Goal: Task Accomplishment & Management: Use online tool/utility

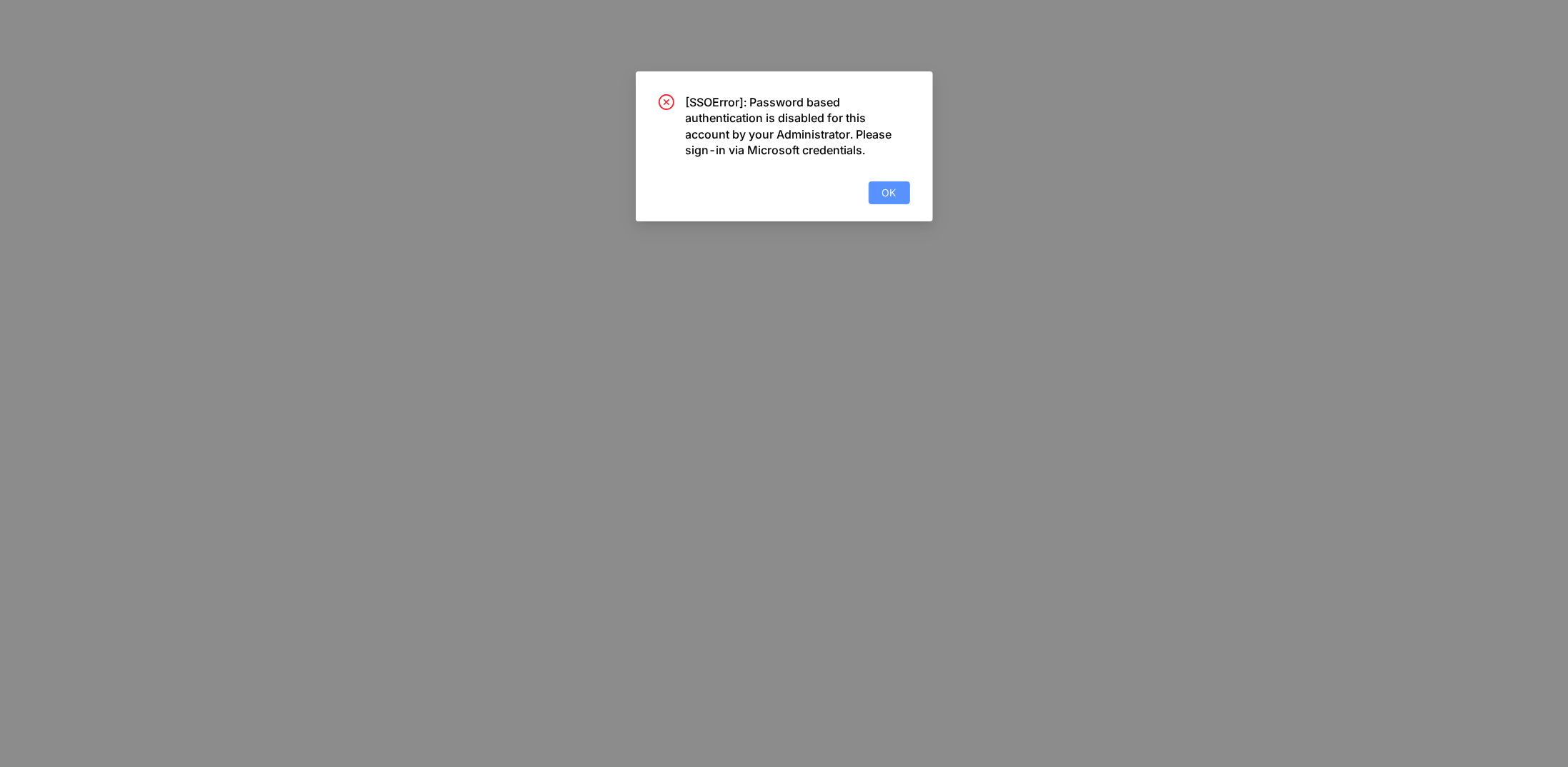
click at [895, 192] on span "OK" at bounding box center [889, 192] width 14 height 16
